Goal: Communication & Community: Connect with others

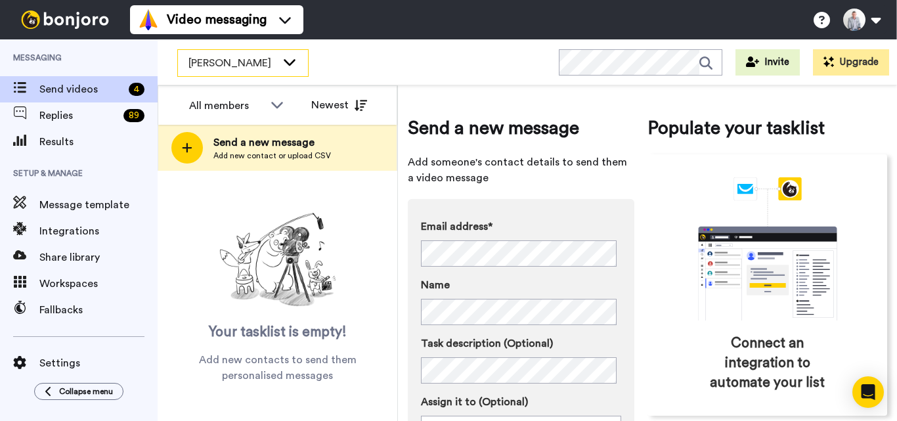
click at [279, 56] on div "[PERSON_NAME]" at bounding box center [243, 63] width 130 height 26
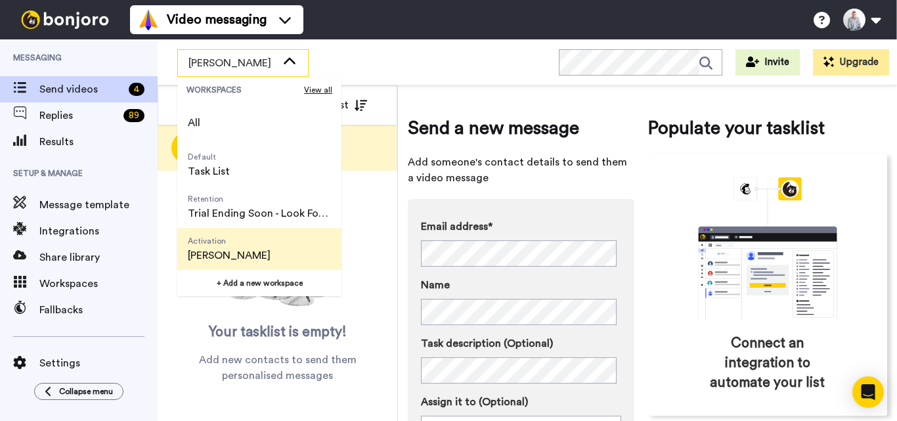
scroll to position [84, 0]
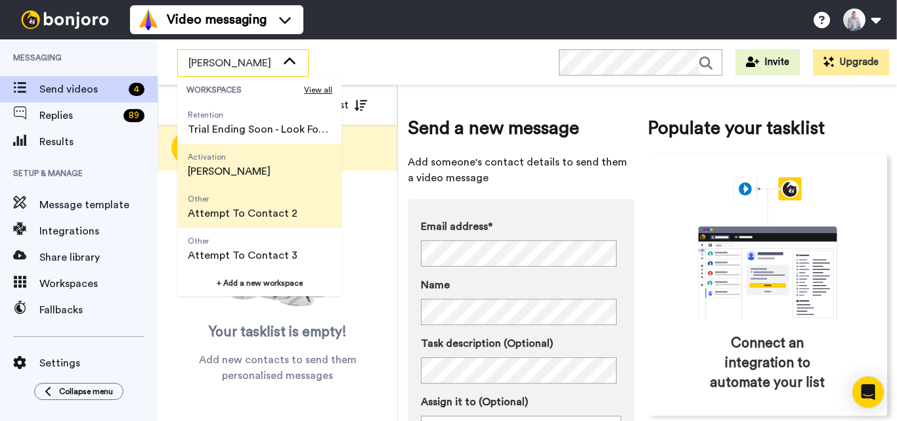
click at [254, 220] on span "Attempt To Contact 2" at bounding box center [243, 214] width 110 height 16
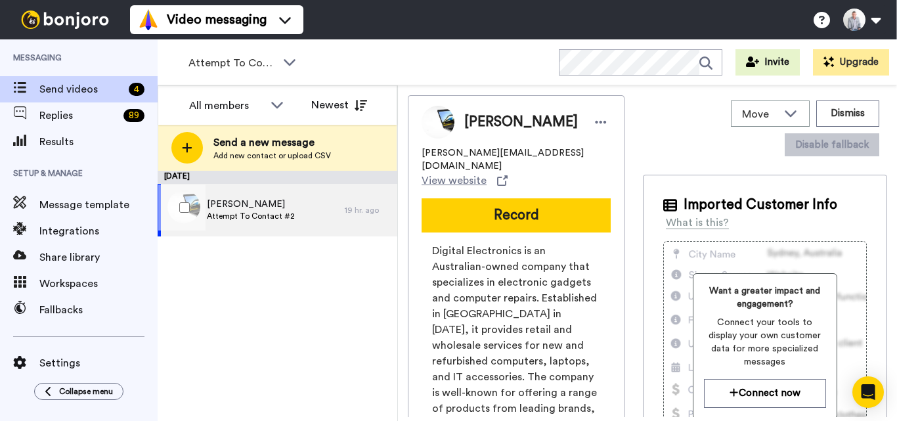
click at [307, 213] on div "[PERSON_NAME] Attempt To Contact #2" at bounding box center [251, 210] width 187 height 53
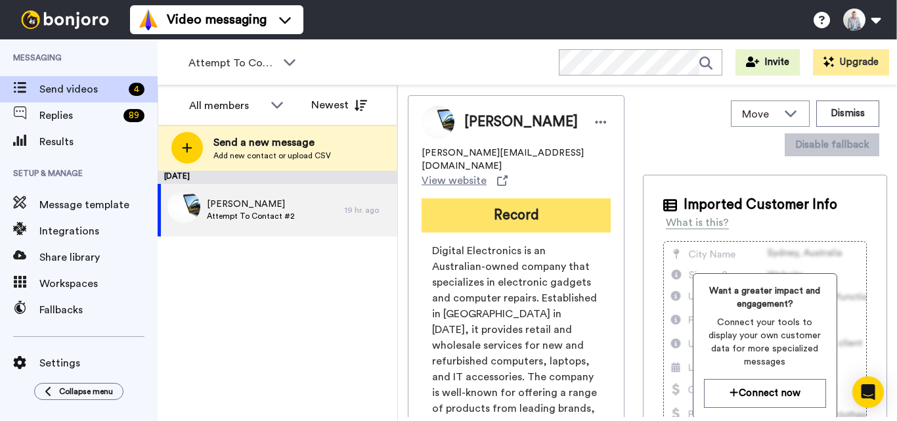
click at [523, 215] on button "Record" at bounding box center [516, 215] width 189 height 34
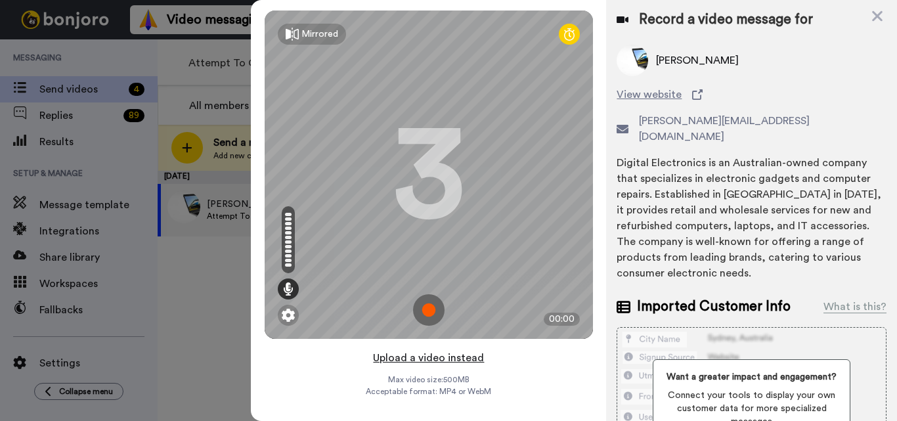
click at [438, 359] on button "Upload a video instead" at bounding box center [428, 357] width 119 height 17
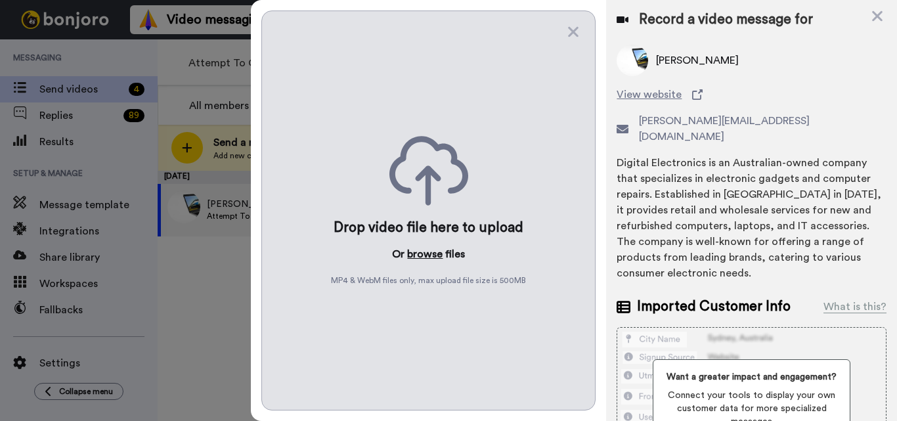
click at [434, 252] on button "browse" at bounding box center [424, 254] width 35 height 16
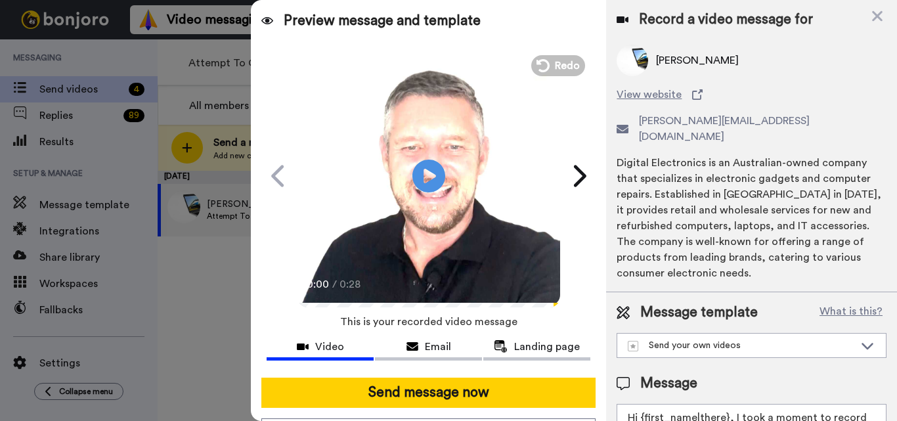
paste textarea "Feel free to share some times you’re available, or you can also pick from my ca…"
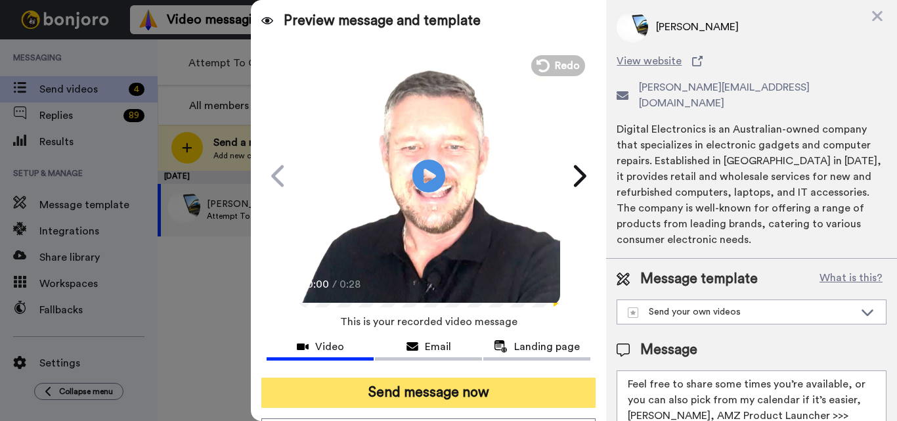
type textarea "Feel free to share some times you’re available, or you can also pick from my ca…"
click at [454, 397] on button "Send message now" at bounding box center [428, 393] width 334 height 30
